Goal: Book appointment/travel/reservation

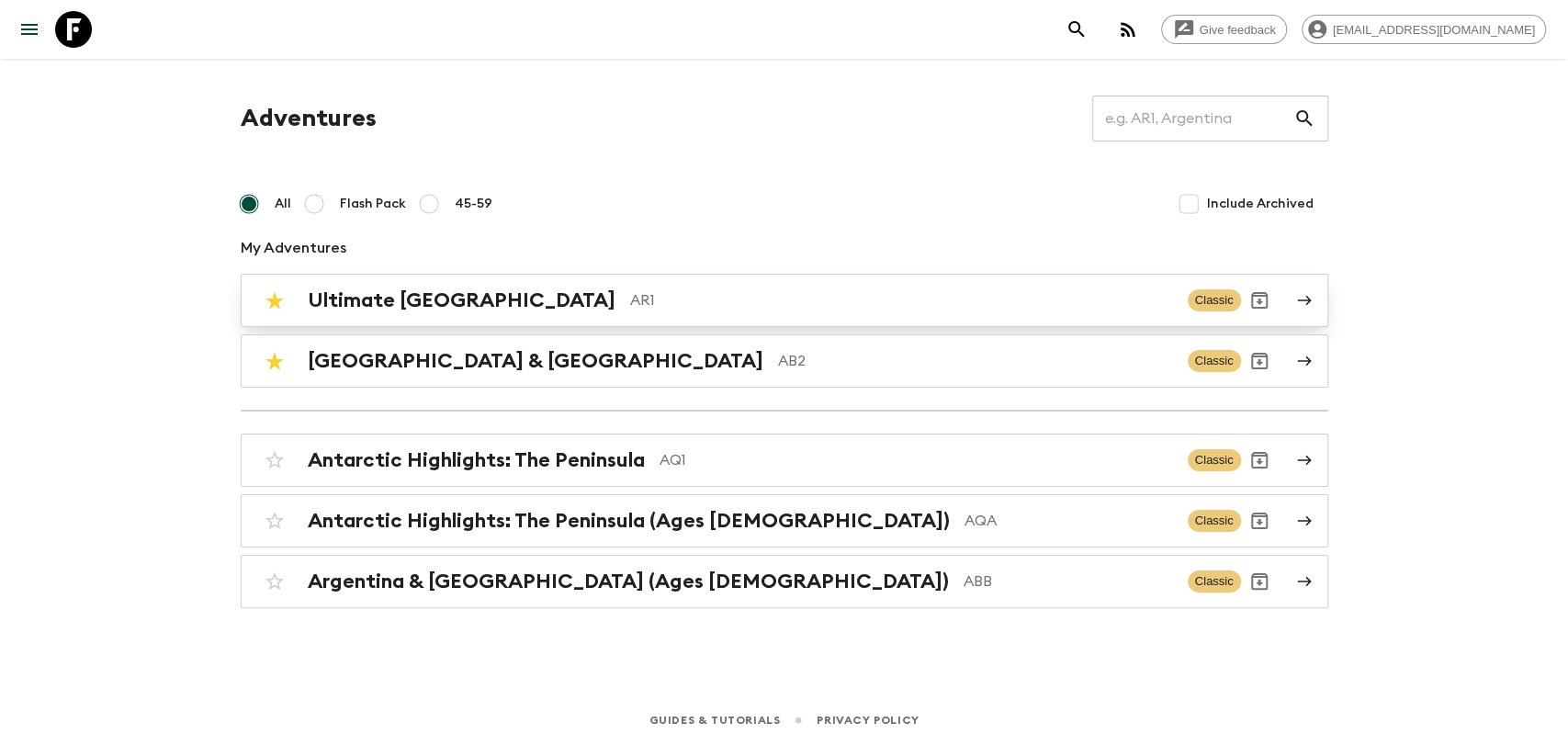
click at [473, 313] on div "Ultimate Argentina AR1 Classic" at bounding box center [749, 300] width 985 height 37
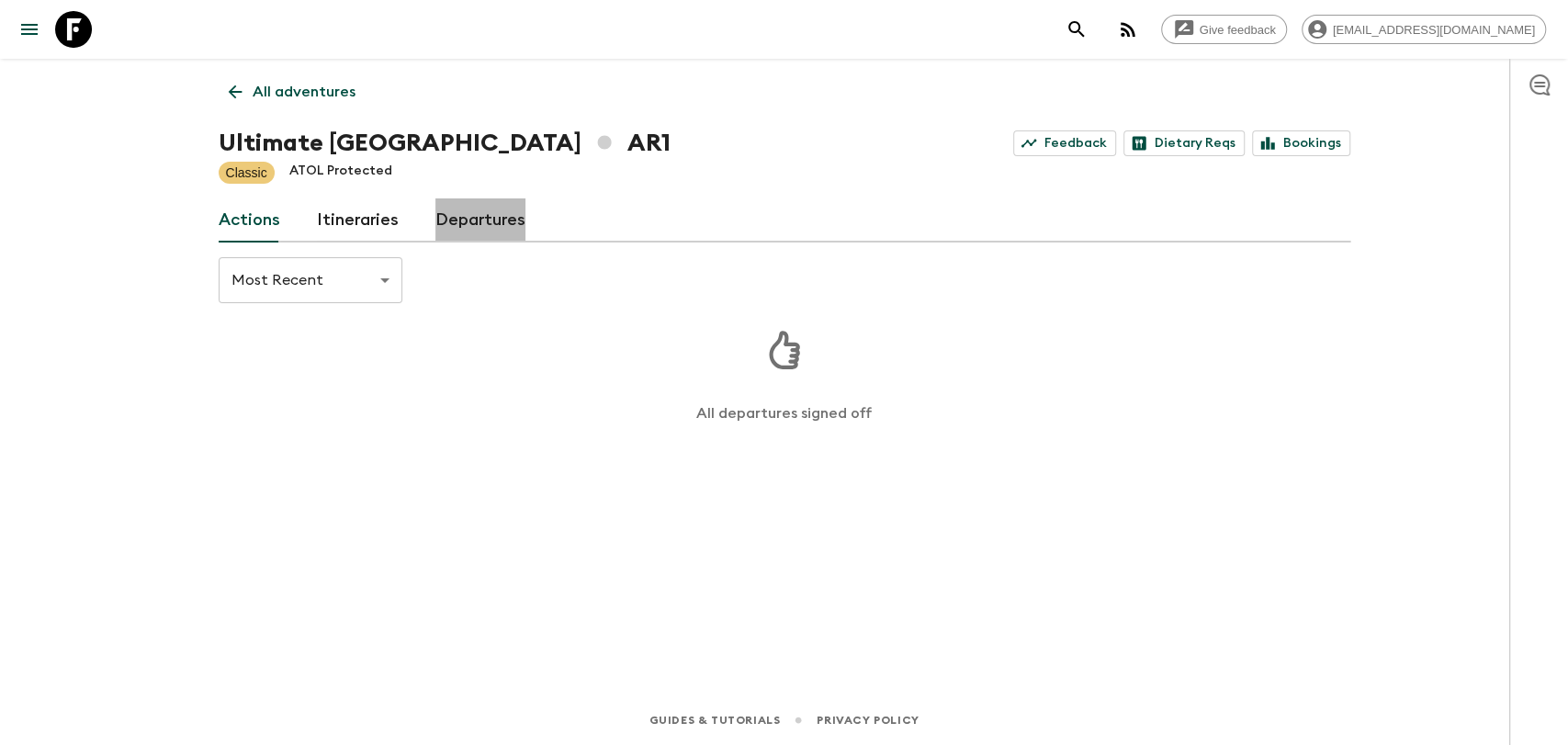
click at [501, 223] on link "Departures" at bounding box center [480, 220] width 90 height 44
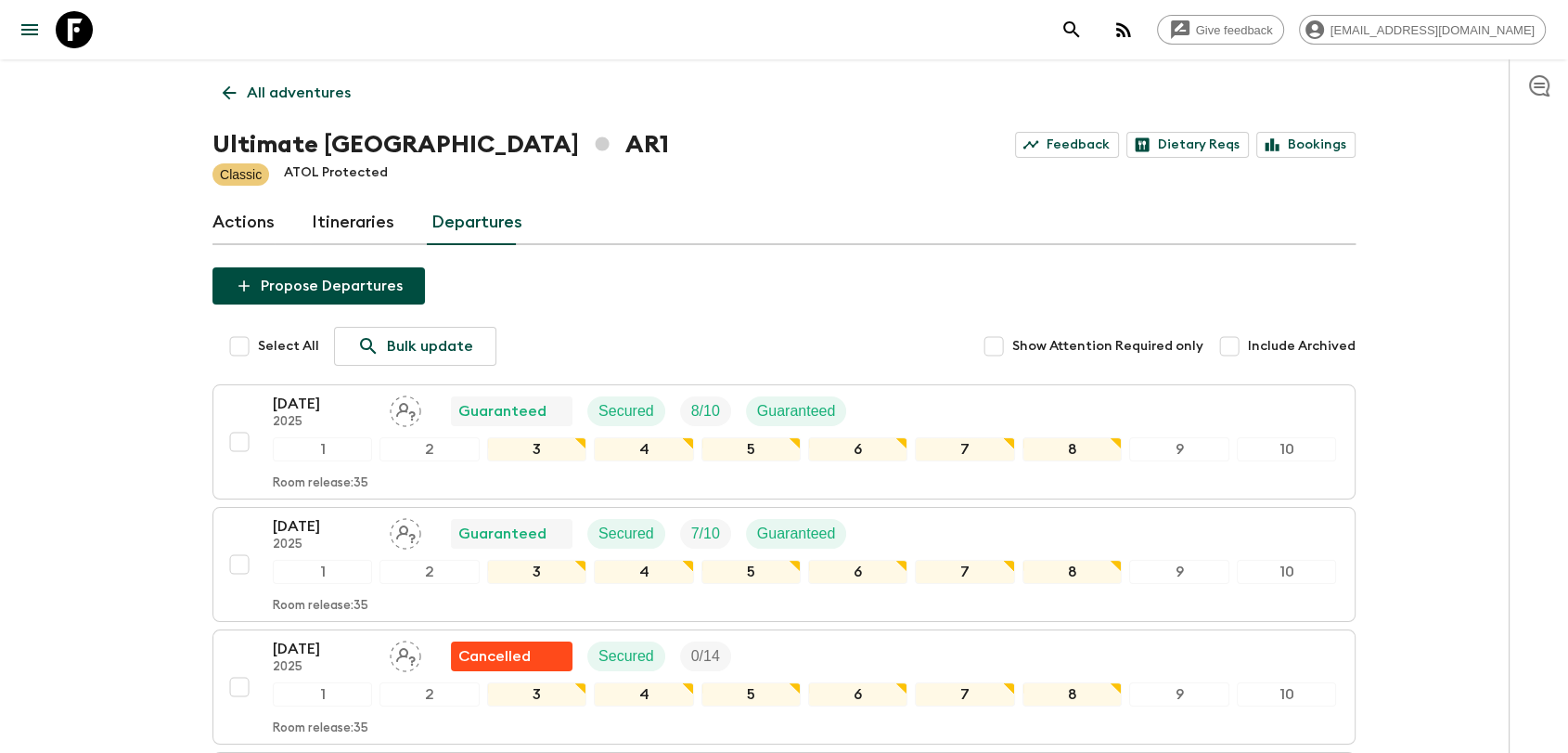
click at [266, 100] on p "All adventures" at bounding box center [298, 93] width 104 height 23
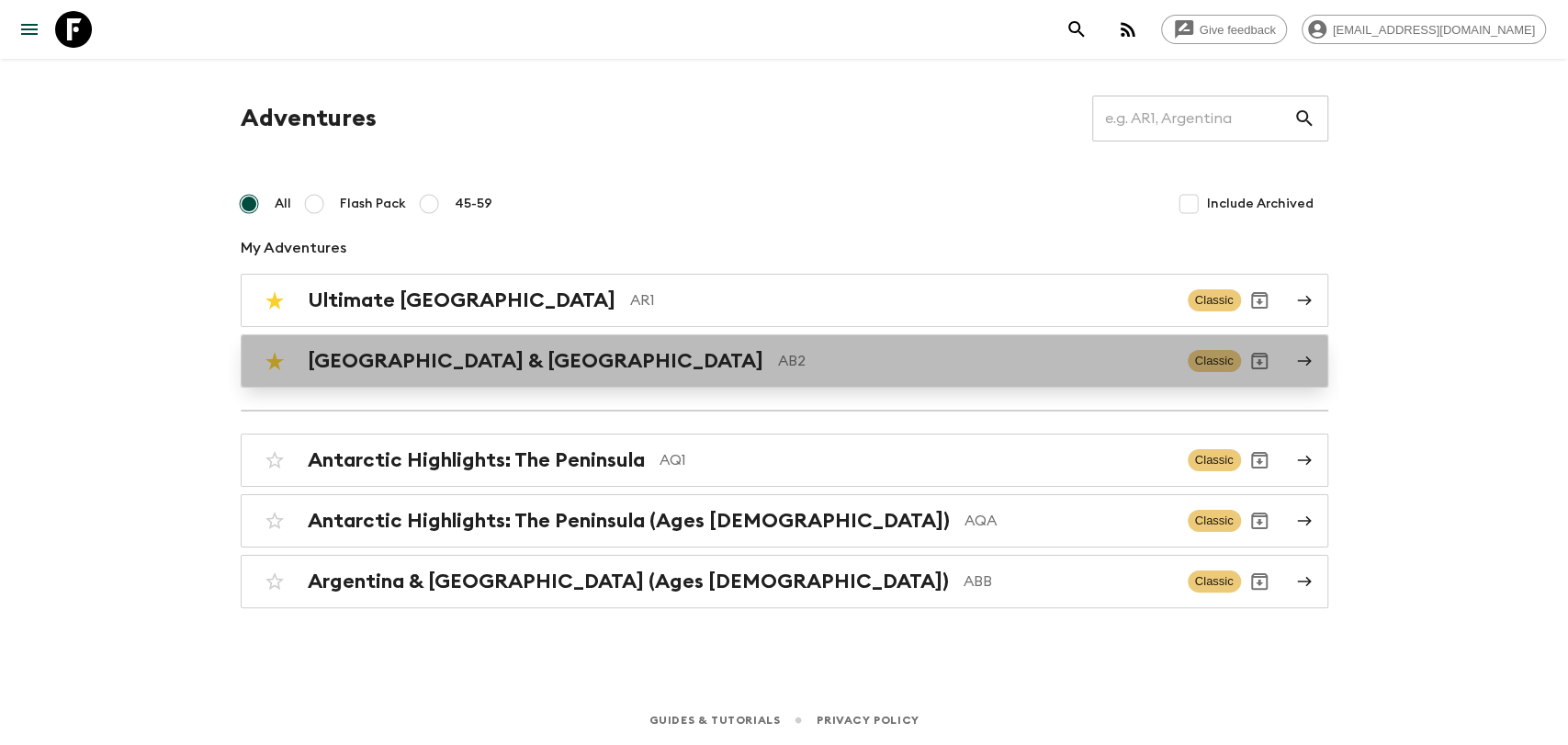
click at [777, 359] on p "AB2" at bounding box center [974, 361] width 395 height 22
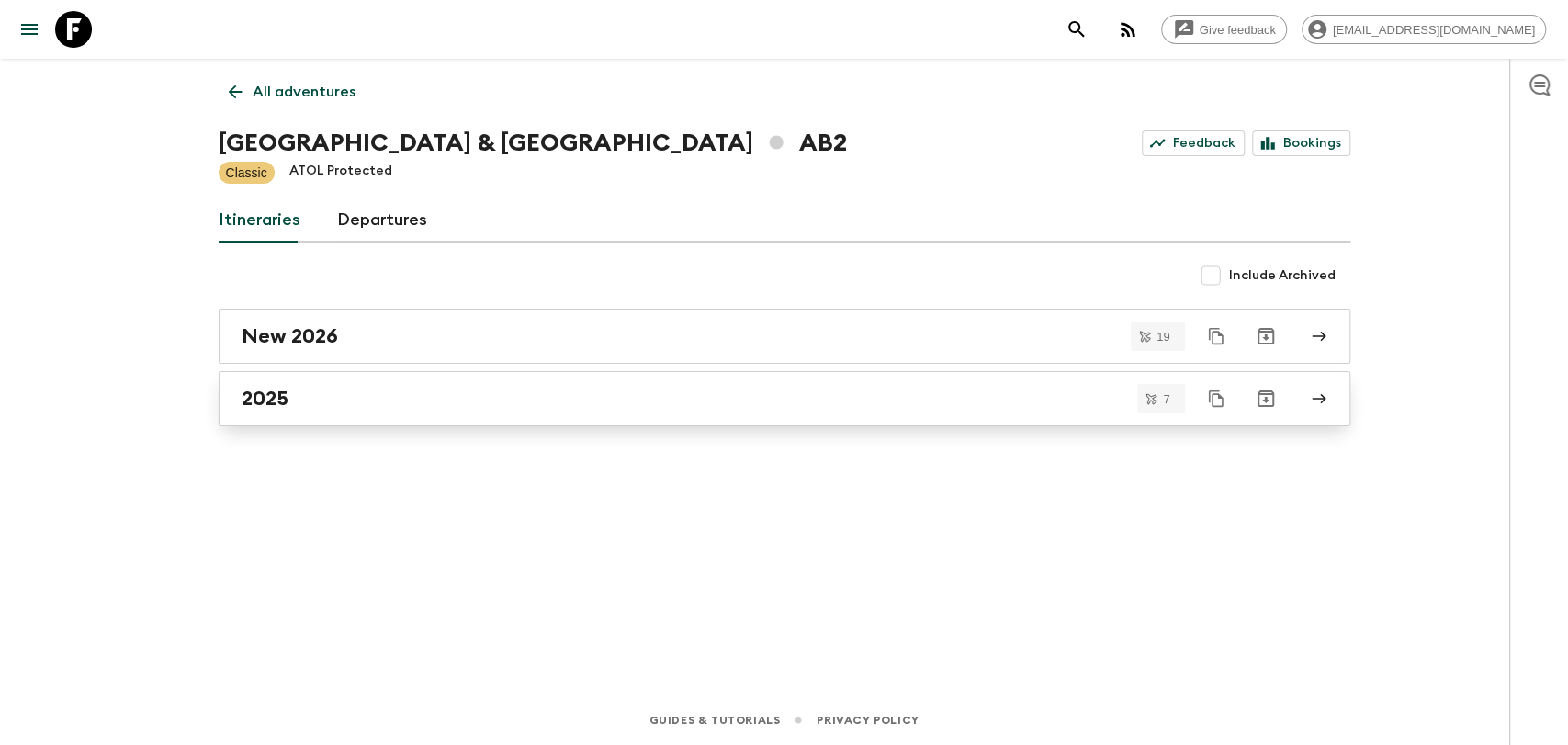
click at [343, 398] on div "2025" at bounding box center [766, 399] width 1051 height 24
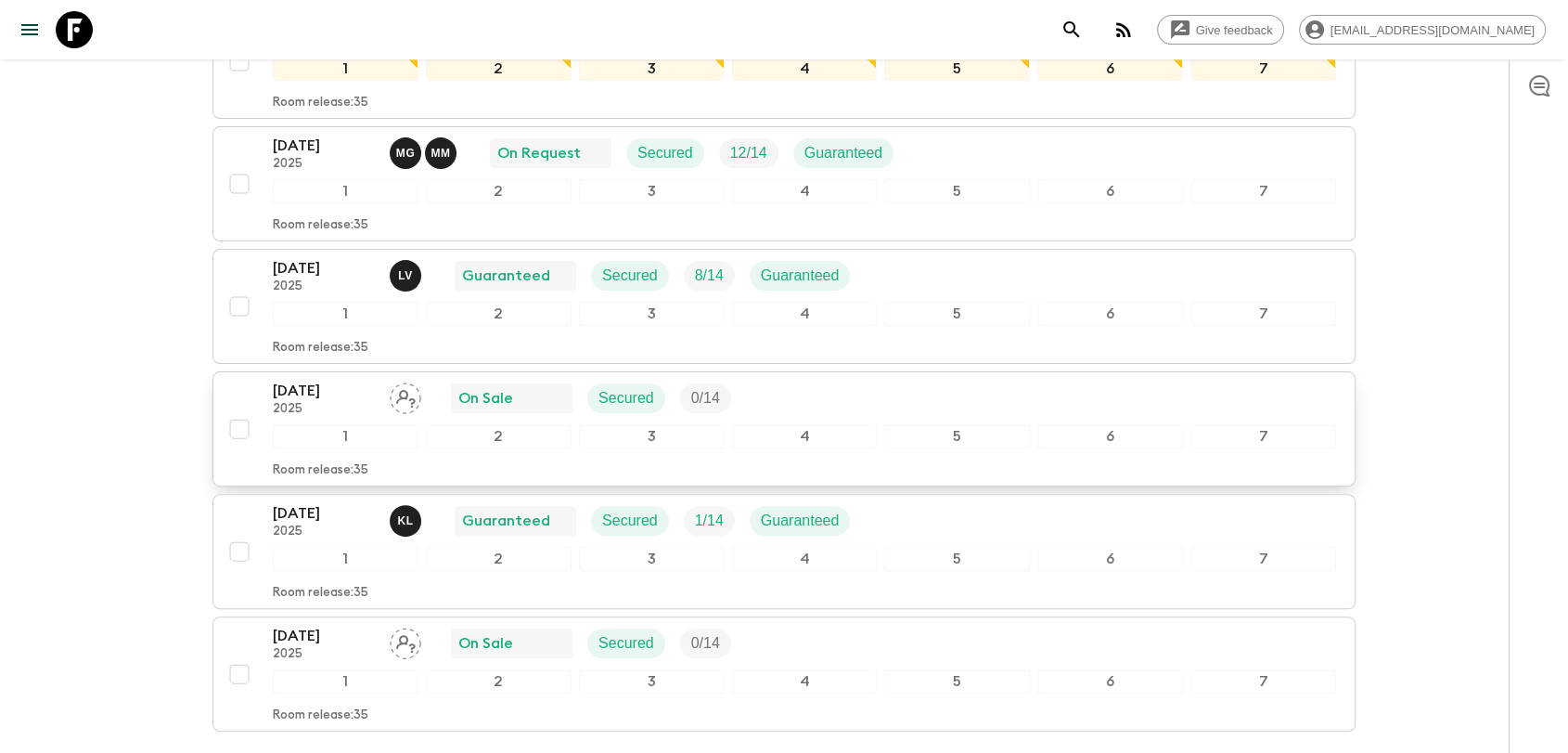
scroll to position [515, 0]
